Goal: Task Accomplishment & Management: Manage account settings

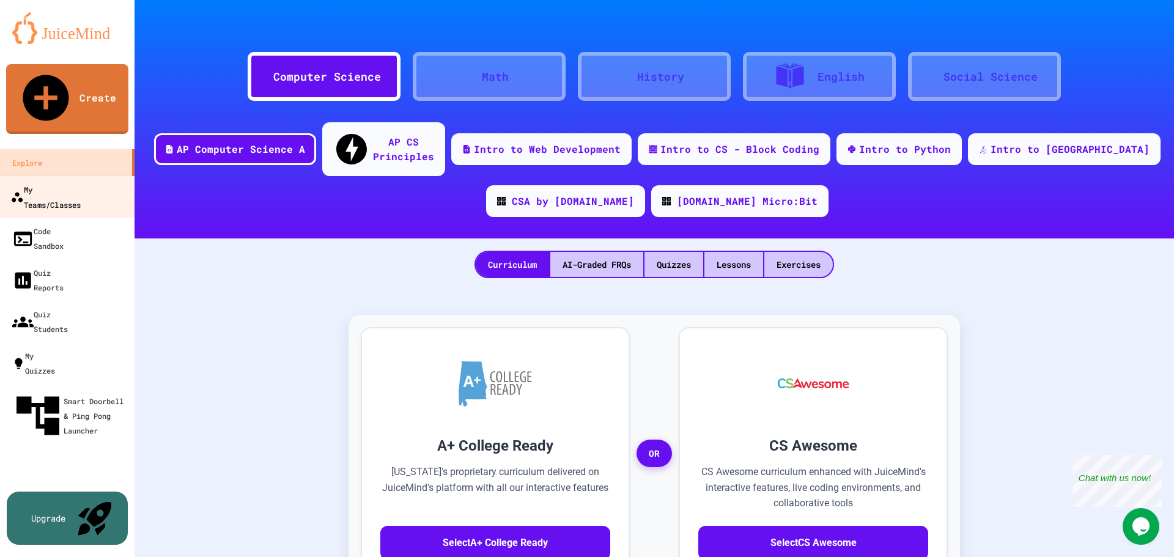
click at [70, 182] on div "My Teams/Classes" at bounding box center [45, 197] width 70 height 30
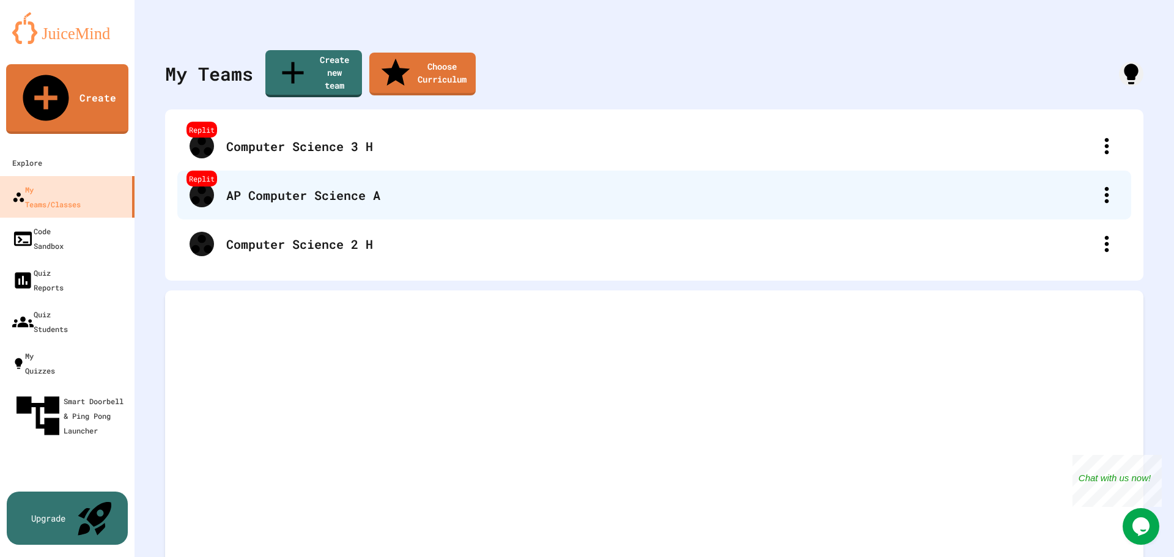
click at [319, 186] on div "AP Computer Science A" at bounding box center [660, 195] width 868 height 18
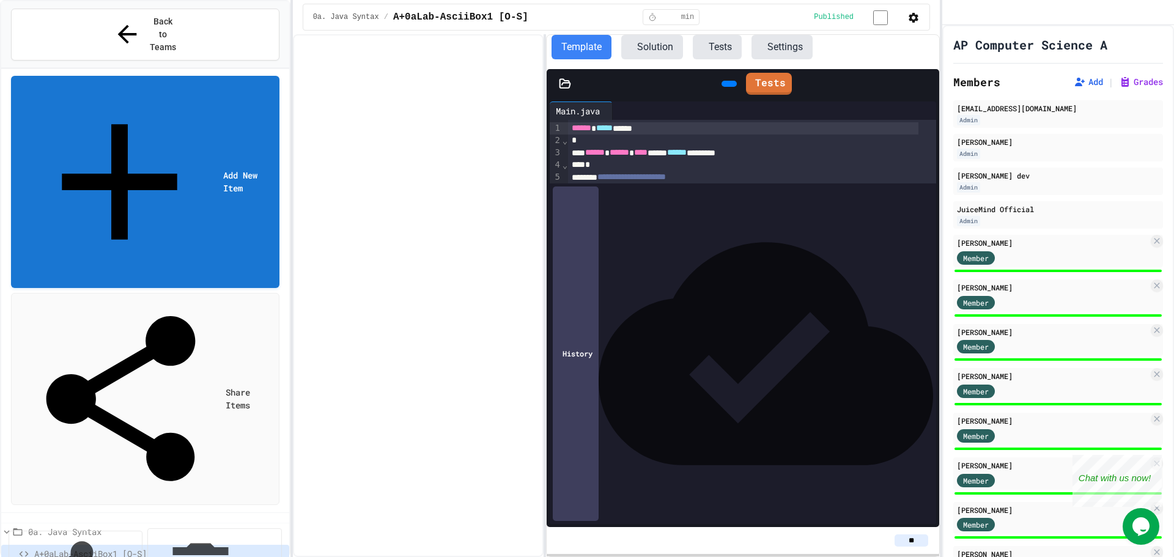
click at [248, 514] on button "Publish" at bounding box center [236, 533] width 77 height 39
click at [250, 517] on button "Publish" at bounding box center [236, 536] width 77 height 39
click at [468, 511] on div at bounding box center [418, 295] width 251 height 523
